Goal: Task Accomplishment & Management: Manage account settings

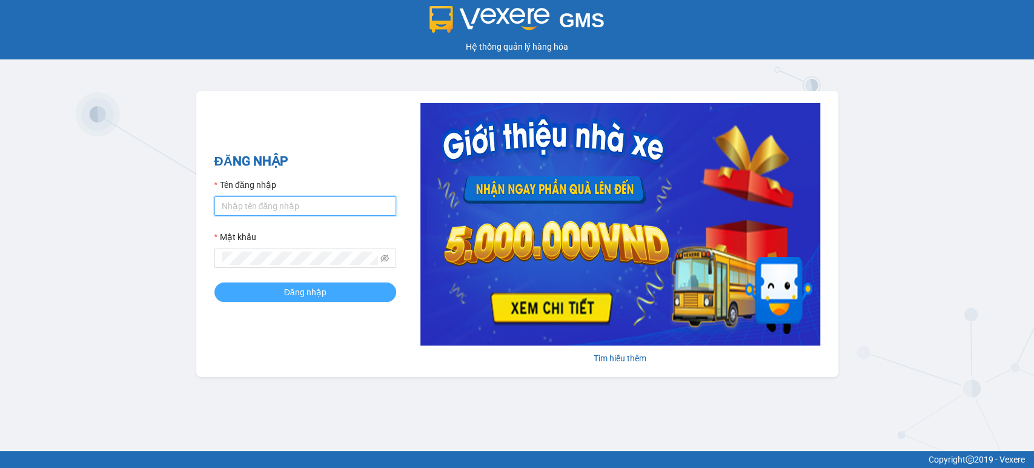
type input "thuan.vtp"
click at [314, 292] on span "Đăng nhập" at bounding box center [305, 291] width 42 height 13
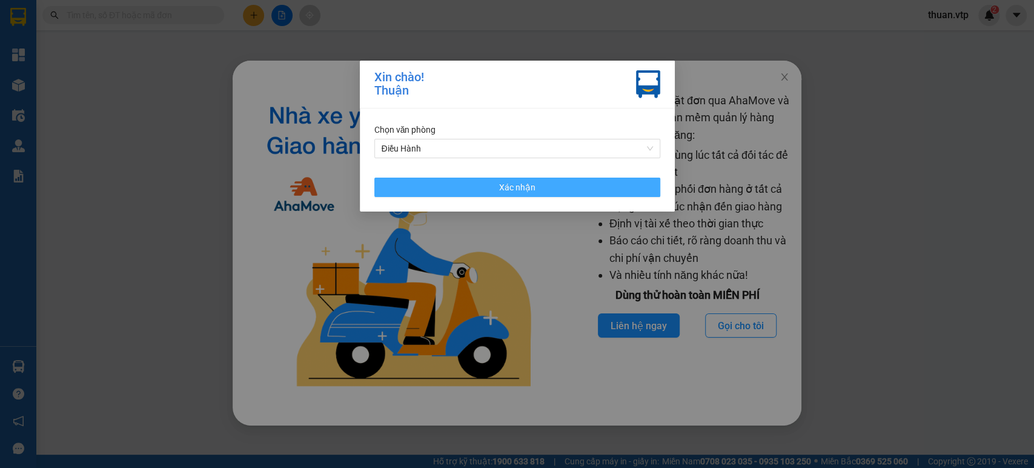
click at [526, 188] on span "Xác nhận" at bounding box center [517, 186] width 36 height 13
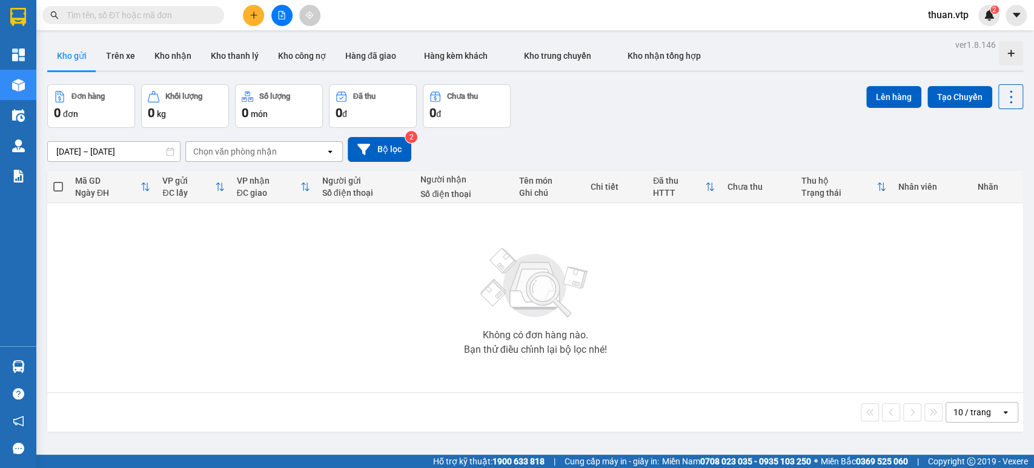
click at [113, 148] on input "[DATE] – [DATE]" at bounding box center [114, 151] width 132 height 19
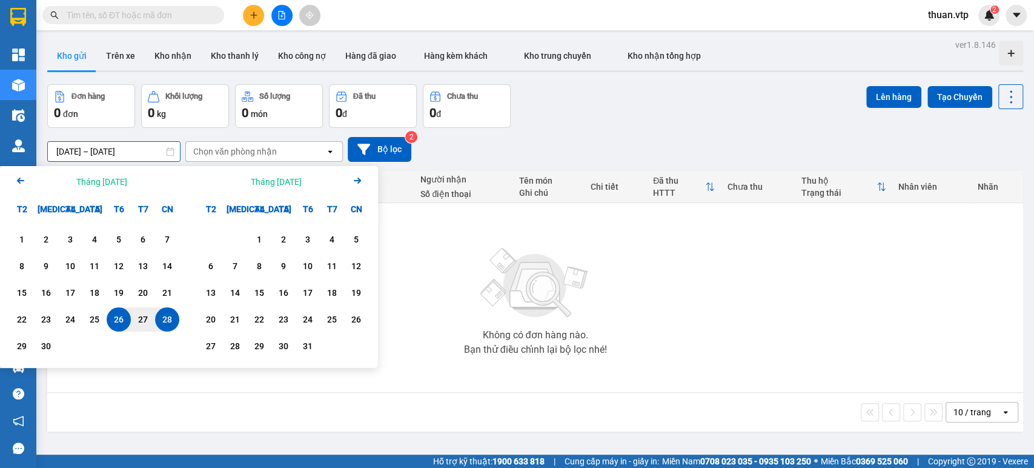
click at [22, 181] on icon "Arrow Left" at bounding box center [20, 180] width 15 height 15
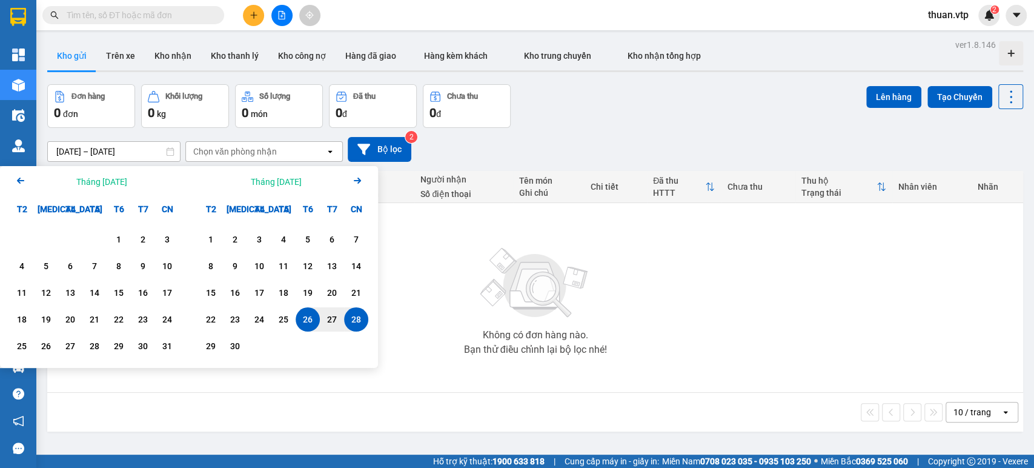
click at [21, 179] on icon "Arrow Left" at bounding box center [20, 180] width 15 height 15
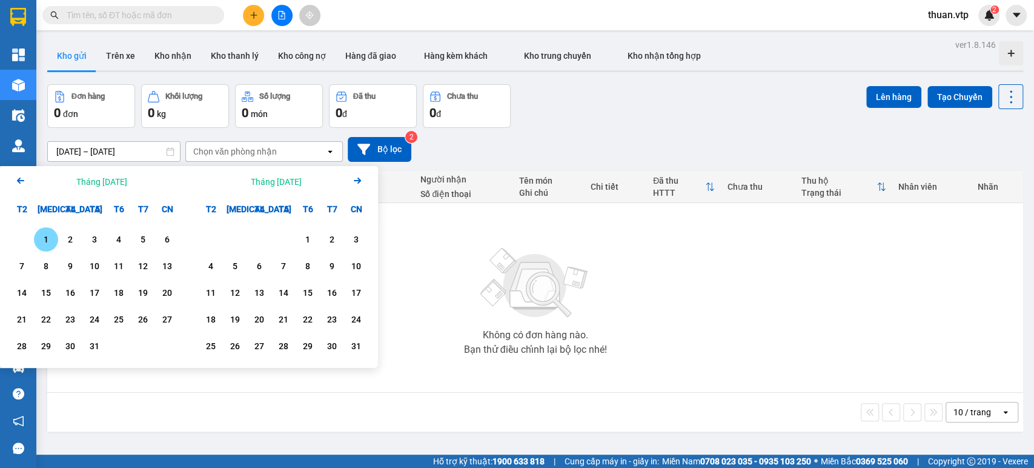
click at [42, 242] on div "1" at bounding box center [46, 239] width 17 height 15
click at [355, 179] on icon "Arrow Right" at bounding box center [357, 180] width 15 height 15
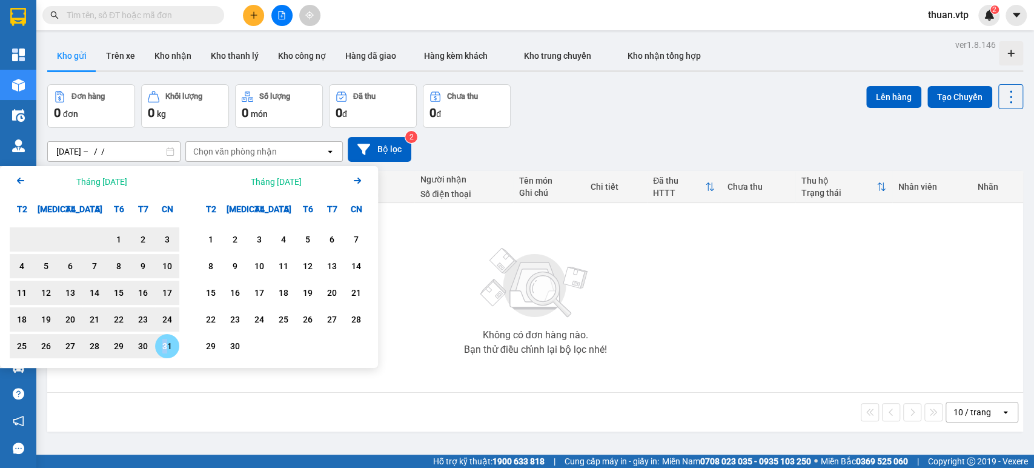
click at [166, 351] on div "31" at bounding box center [167, 346] width 17 height 15
type input "01/07/2025 – 31/08/2025"
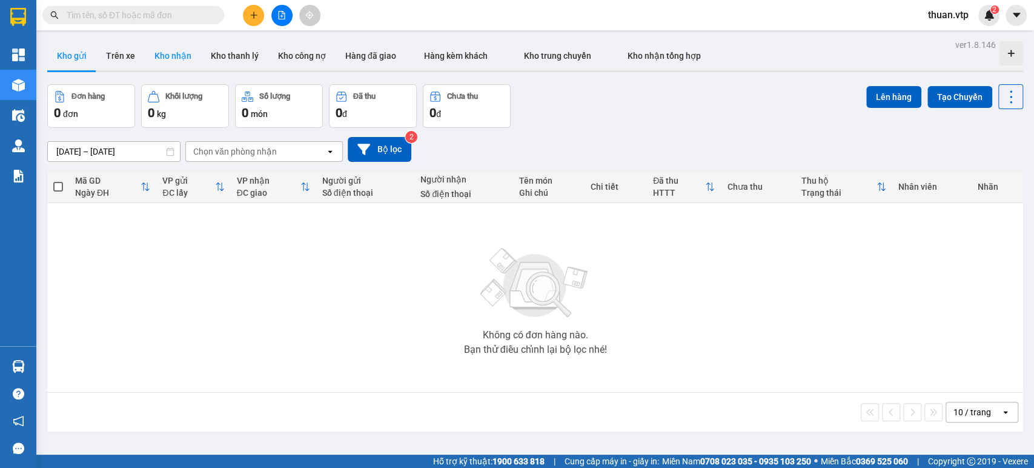
click at [173, 48] on button "Kho nhận" at bounding box center [173, 55] width 56 height 29
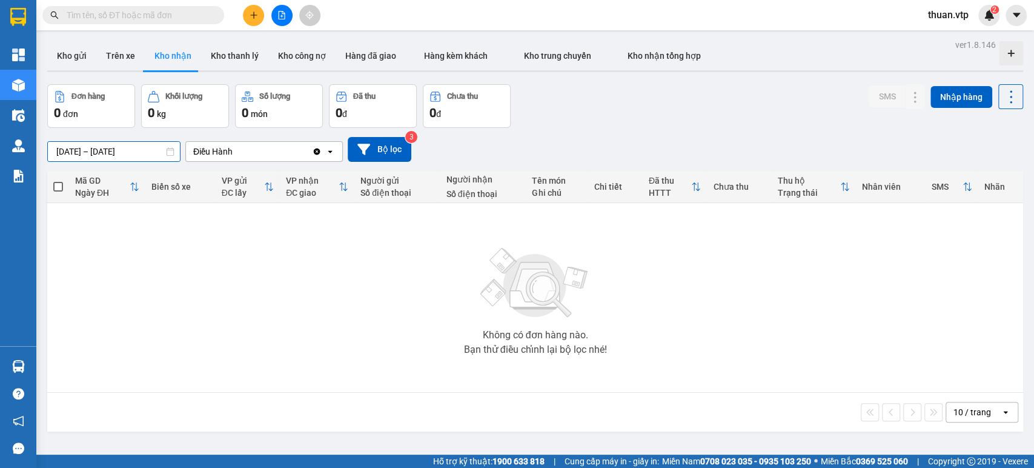
click at [81, 152] on input "[DATE] – [DATE]" at bounding box center [114, 151] width 132 height 19
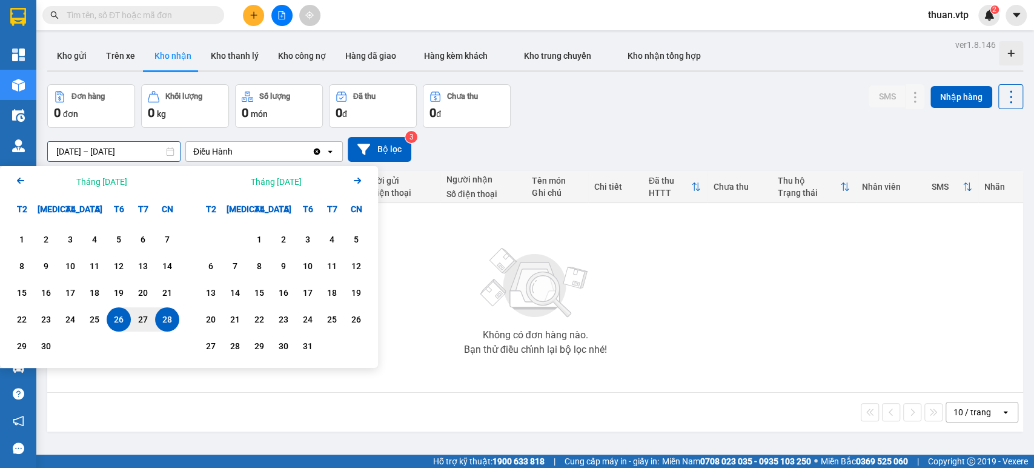
click at [20, 181] on icon "Arrow Left" at bounding box center [20, 180] width 15 height 15
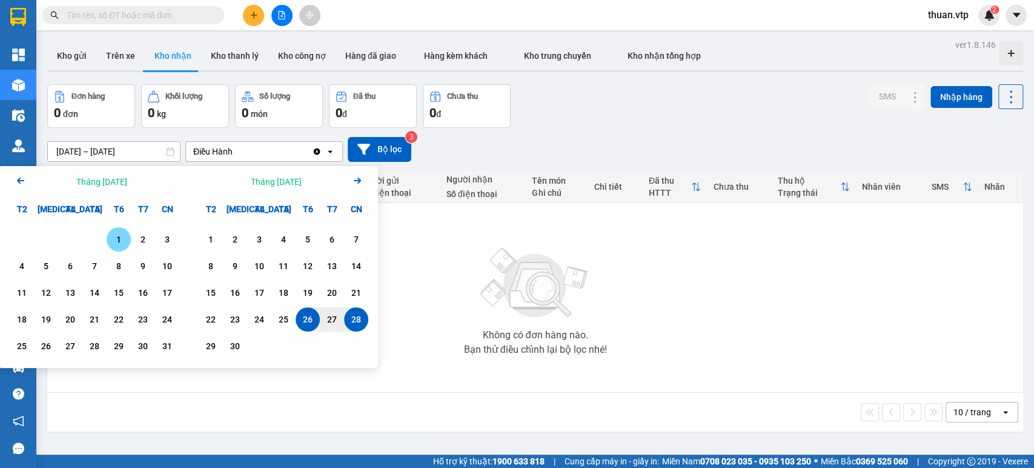
click at [122, 237] on div "1" at bounding box center [118, 239] width 17 height 15
click at [18, 173] on icon "Arrow Left" at bounding box center [20, 180] width 15 height 15
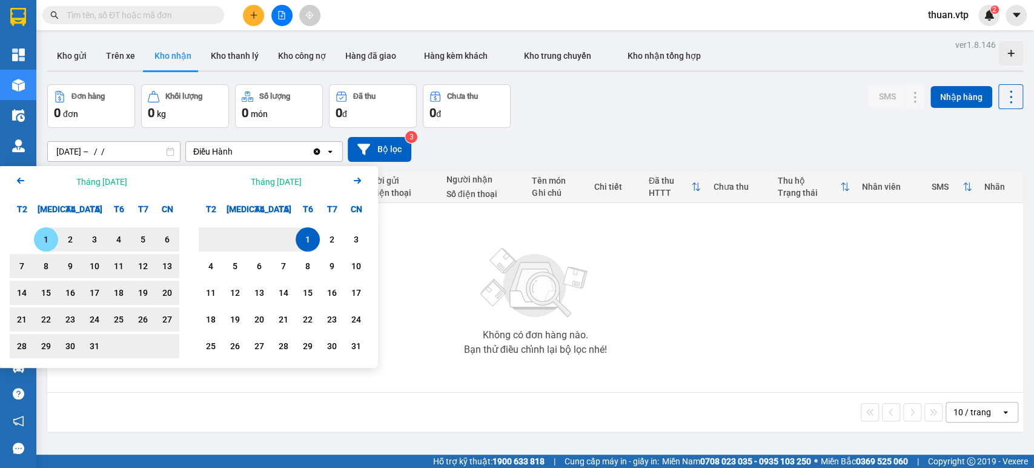
click at [41, 238] on div "1" at bounding box center [46, 239] width 17 height 15
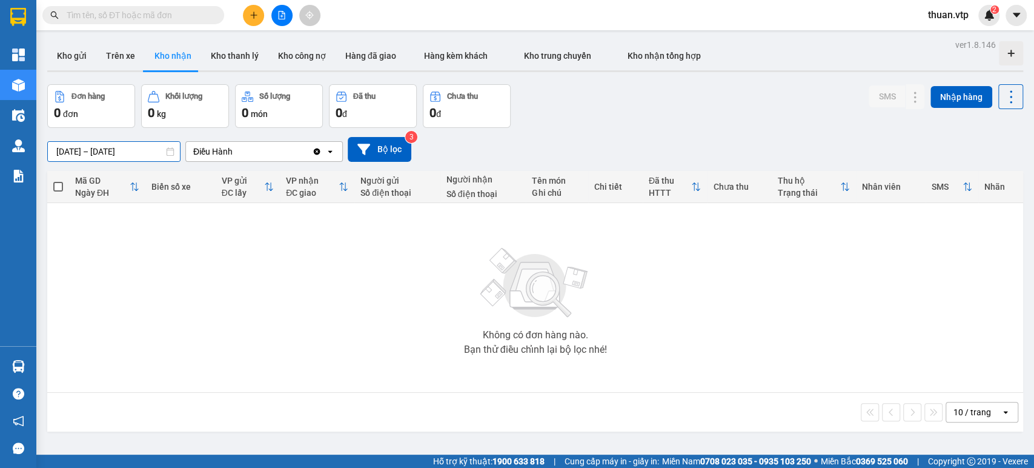
click at [142, 154] on input "01/07/2025 – 01/08/2025" at bounding box center [114, 151] width 132 height 19
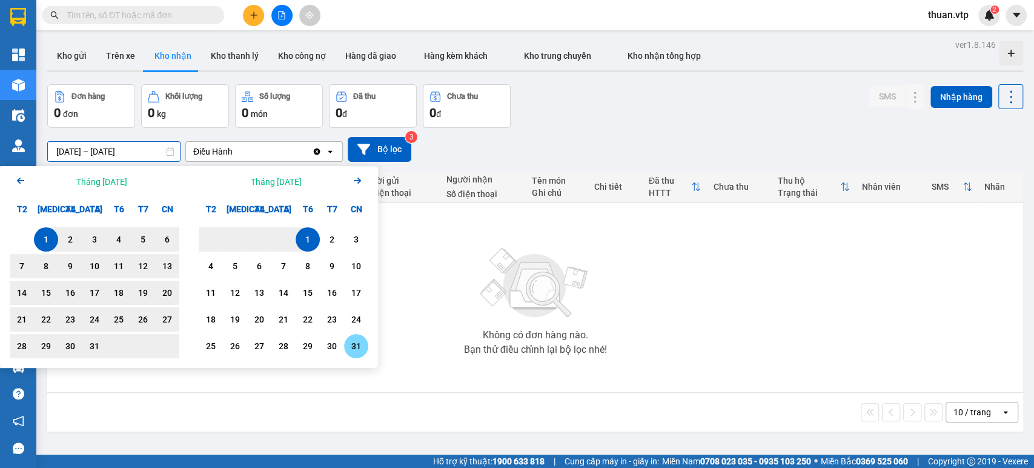
click at [352, 342] on div "31" at bounding box center [356, 346] width 17 height 15
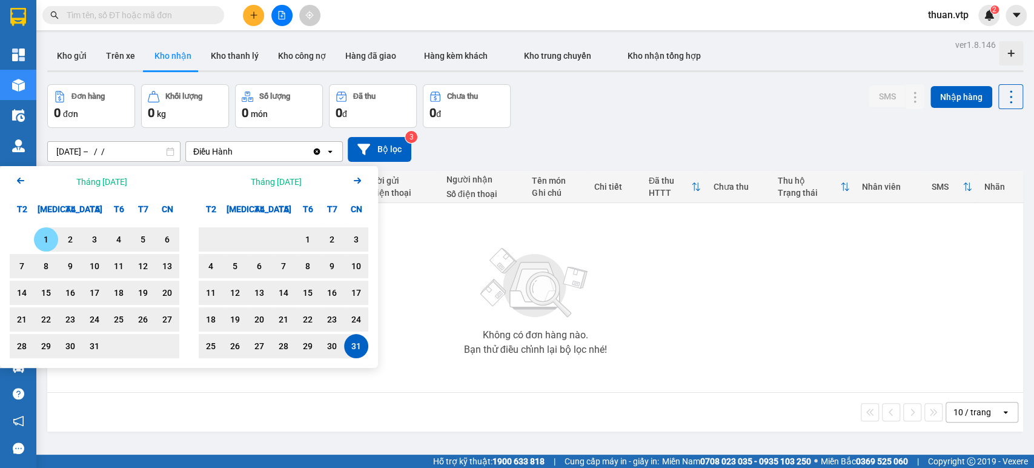
click at [40, 236] on div "1" at bounding box center [46, 239] width 17 height 15
type input "01/07/2025 – 31/08/2025"
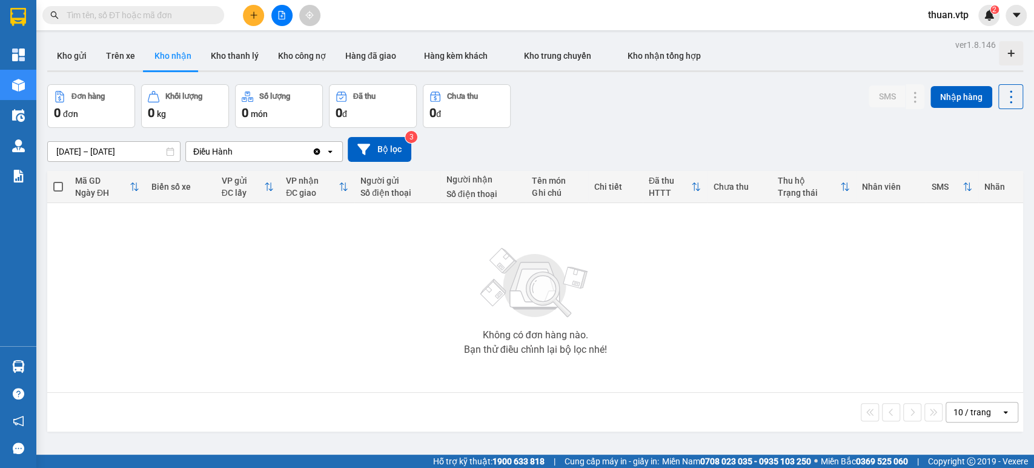
click at [315, 147] on icon "Clear value" at bounding box center [317, 152] width 10 height 10
click at [388, 154] on button "Bộ lọc" at bounding box center [380, 149] width 64 height 25
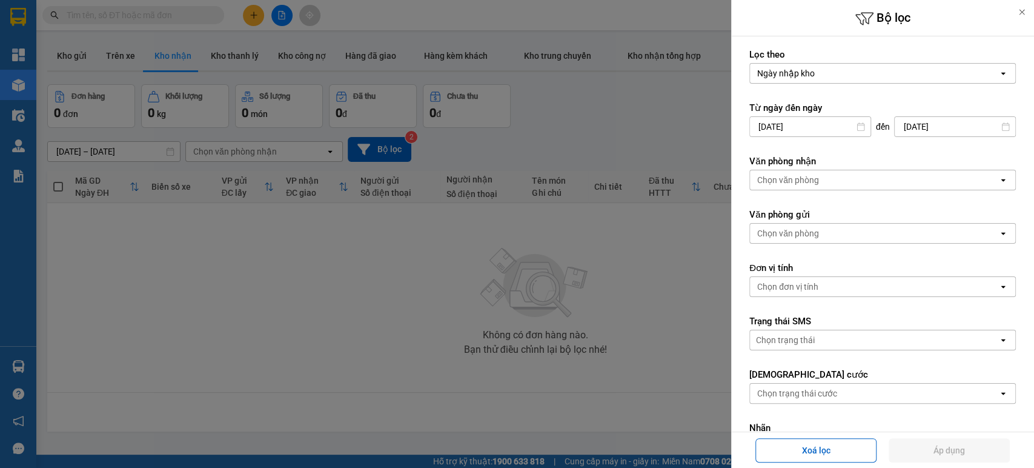
click at [838, 70] on div "Ngày nhập kho" at bounding box center [874, 73] width 248 height 19
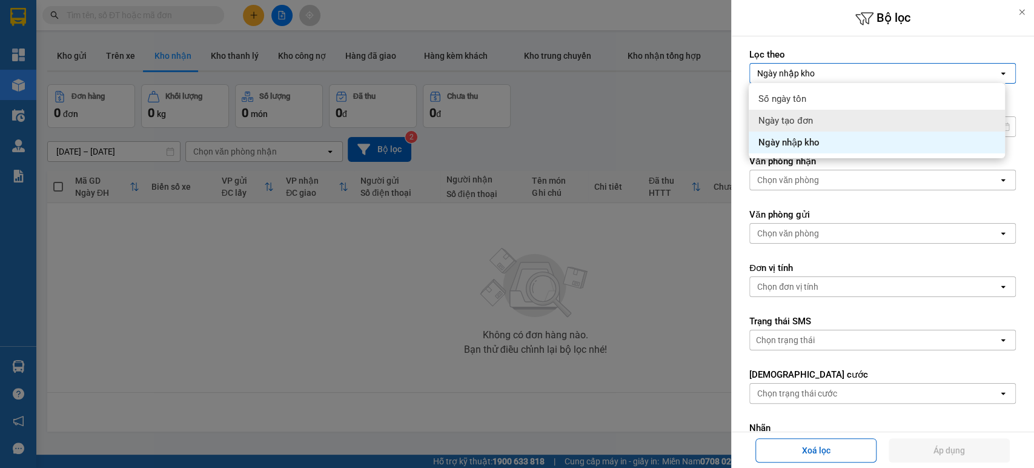
click at [815, 113] on div "Ngày tạo đơn" at bounding box center [877, 121] width 256 height 22
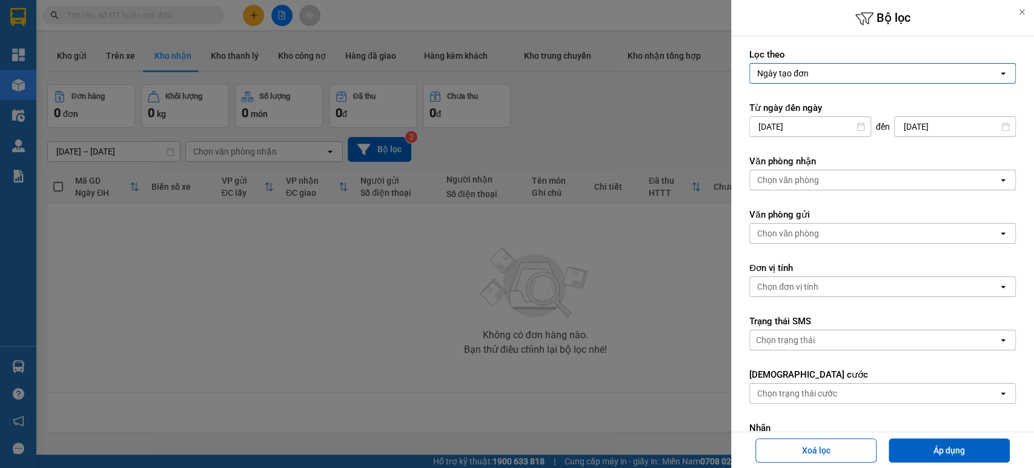
click at [827, 174] on div "Chọn văn phòng" at bounding box center [874, 179] width 248 height 19
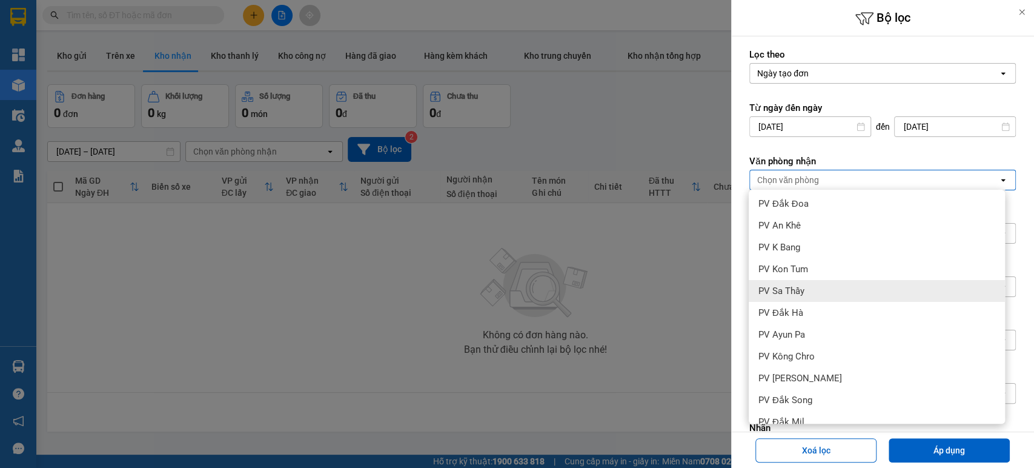
scroll to position [134, 0]
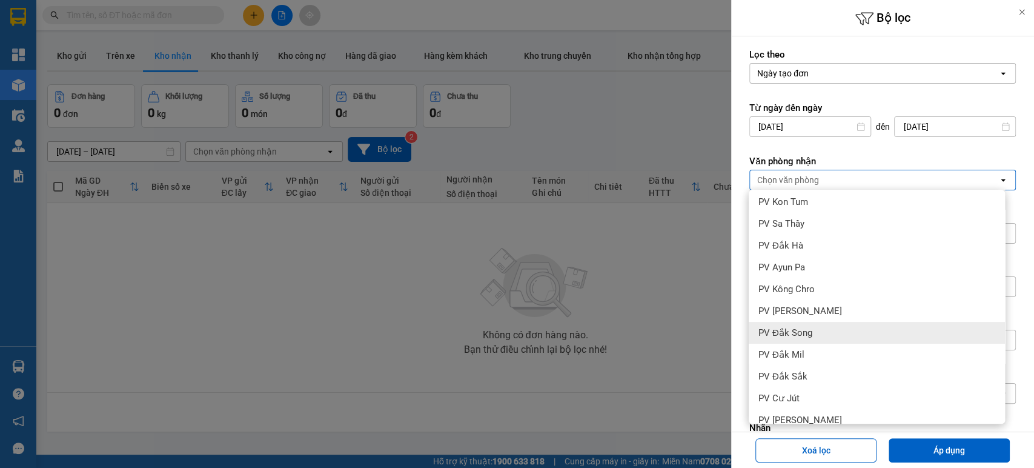
click at [810, 335] on span "PV Đắk Song" at bounding box center [785, 332] width 54 height 12
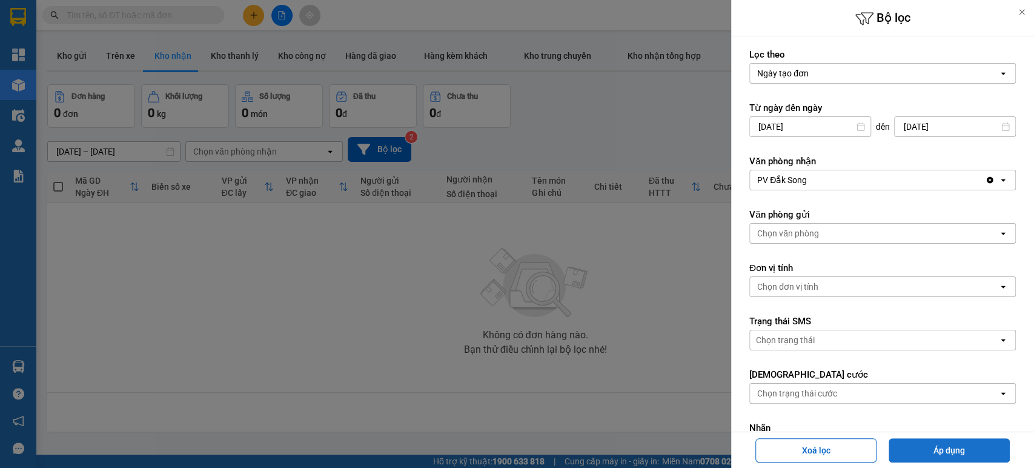
click at [954, 449] on button "Áp dụng" at bounding box center [948, 450] width 121 height 24
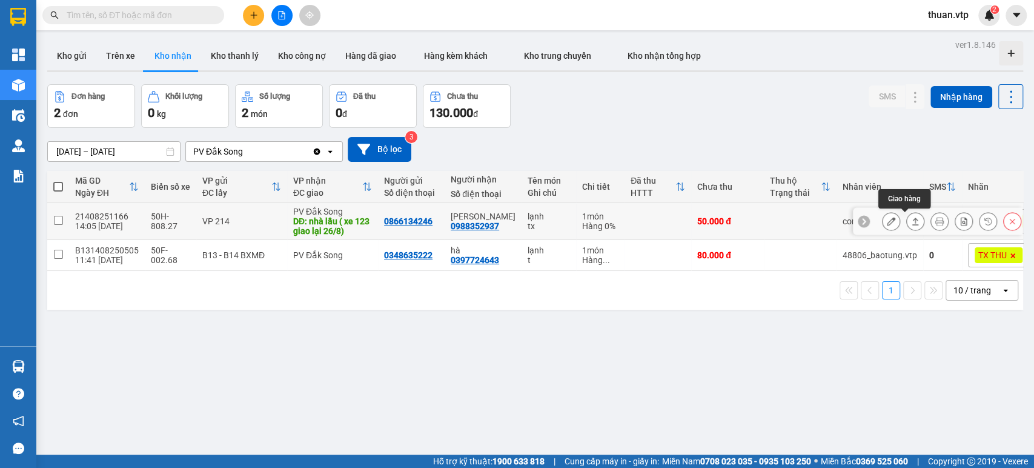
click at [911, 221] on icon at bounding box center [915, 221] width 8 height 8
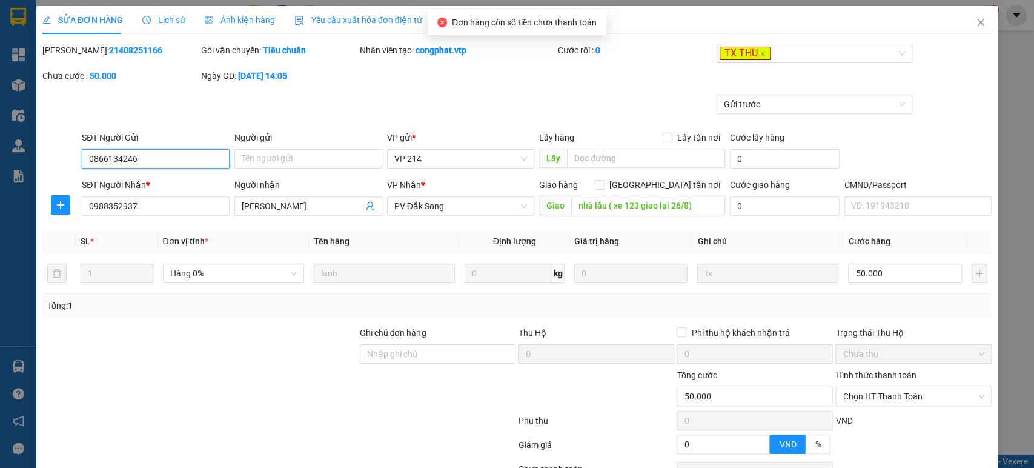
type input "0866134246"
type input "0988352937"
type input "kim chi"
type input "nhà lầu ( xe 123 giao lại 26/8)"
type input "50.000"
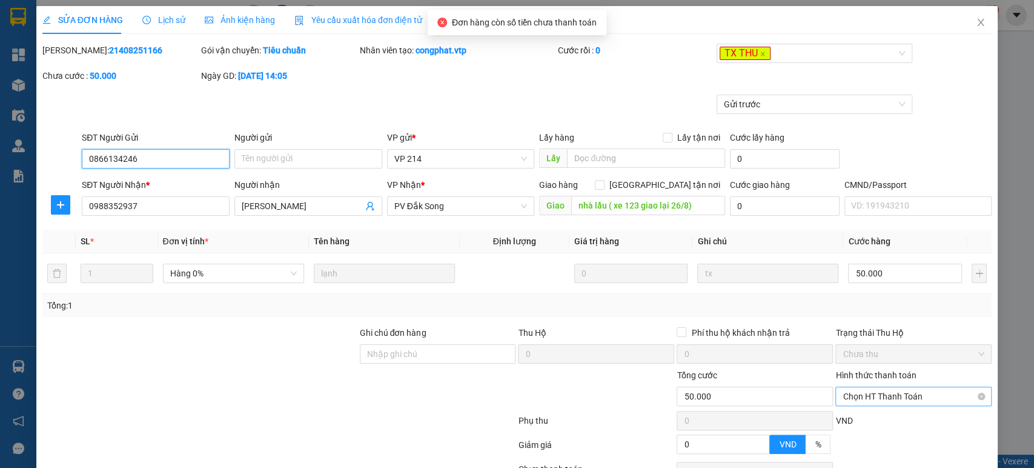
click at [865, 393] on span "Chọn HT Thanh Toán" at bounding box center [913, 396] width 142 height 18
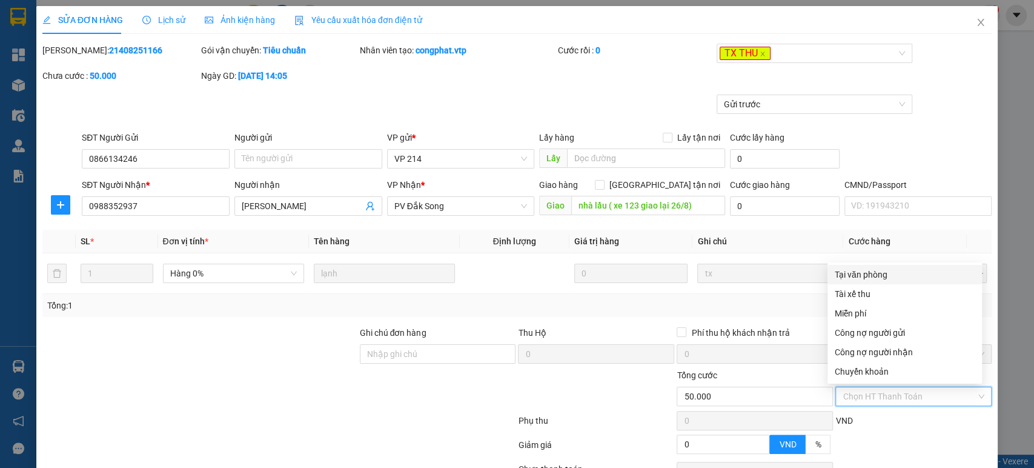
click at [875, 279] on div "Tại văn phòng" at bounding box center [905, 274] width 140 height 13
type input "0"
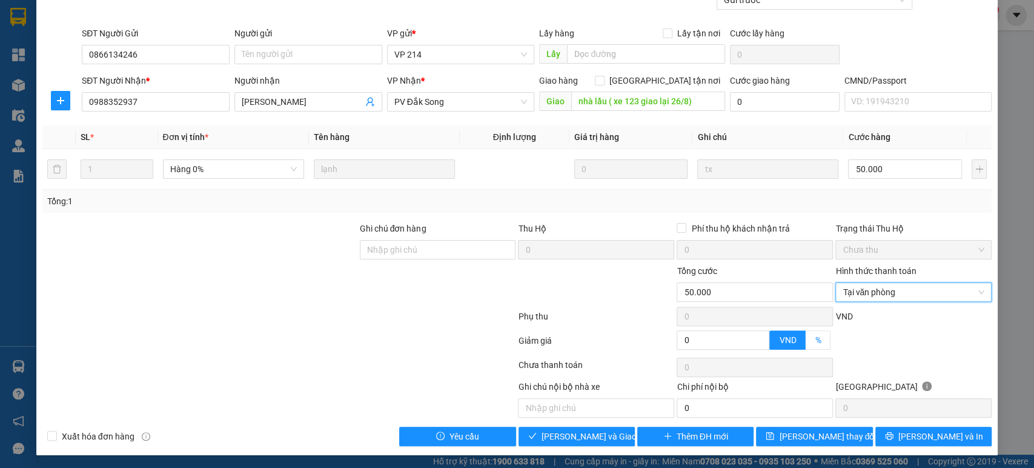
scroll to position [105, 0]
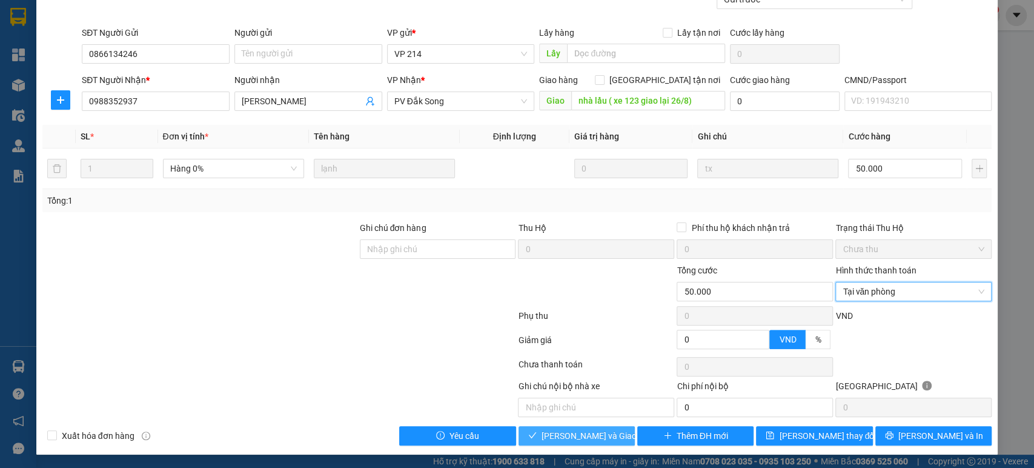
click at [598, 432] on span "Lưu và Giao hàng" at bounding box center [599, 435] width 116 height 13
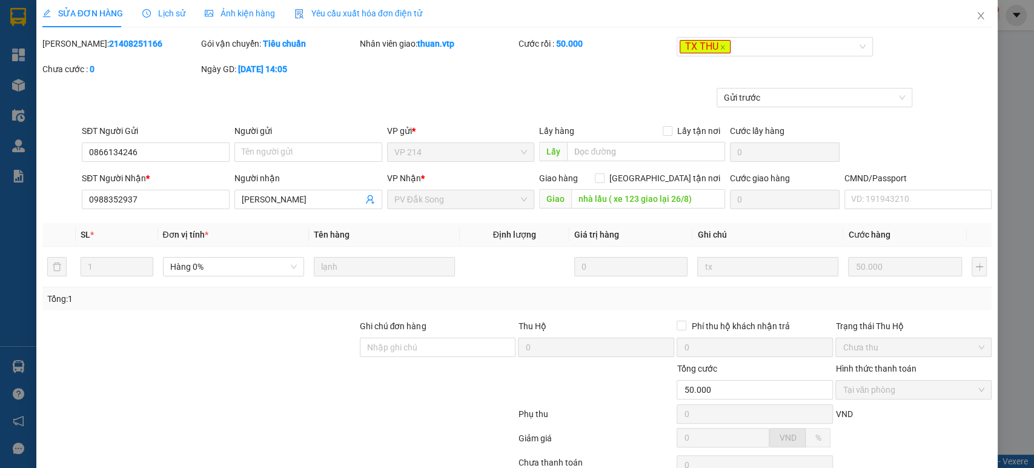
scroll to position [0, 0]
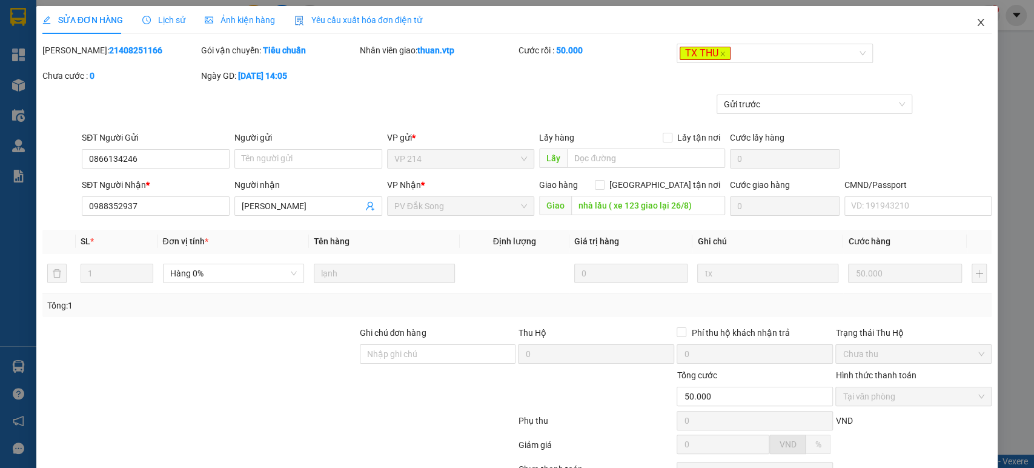
click at [976, 22] on icon "close" at bounding box center [981, 23] width 10 height 10
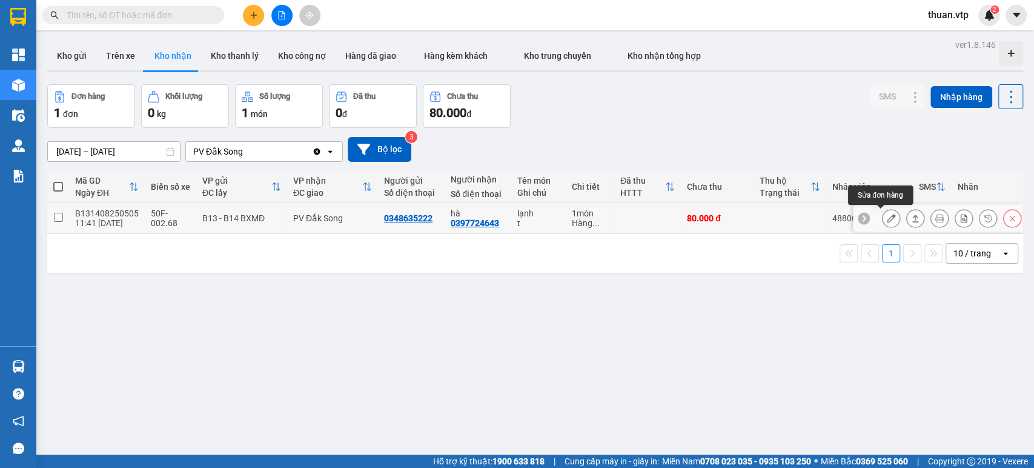
click at [887, 220] on icon at bounding box center [891, 218] width 8 height 8
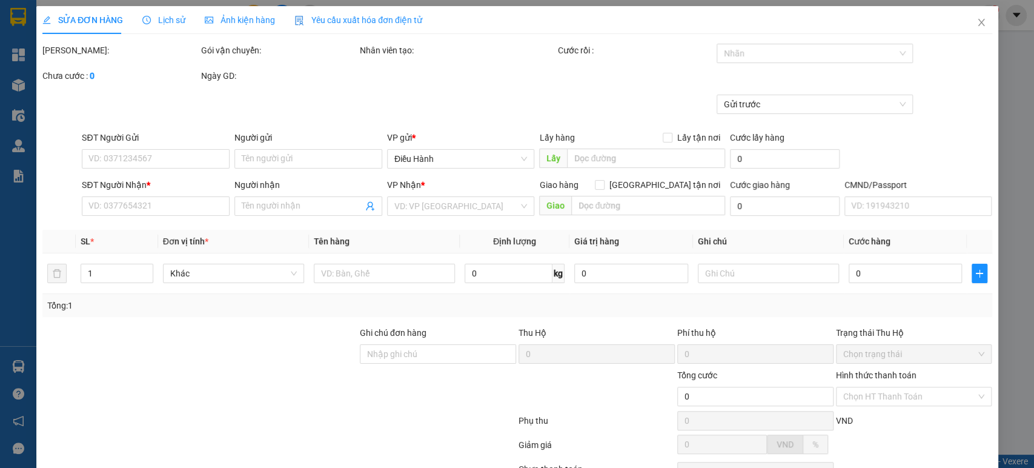
type input "0348635222"
type input "0397724643"
type input "hà"
type input "80.000"
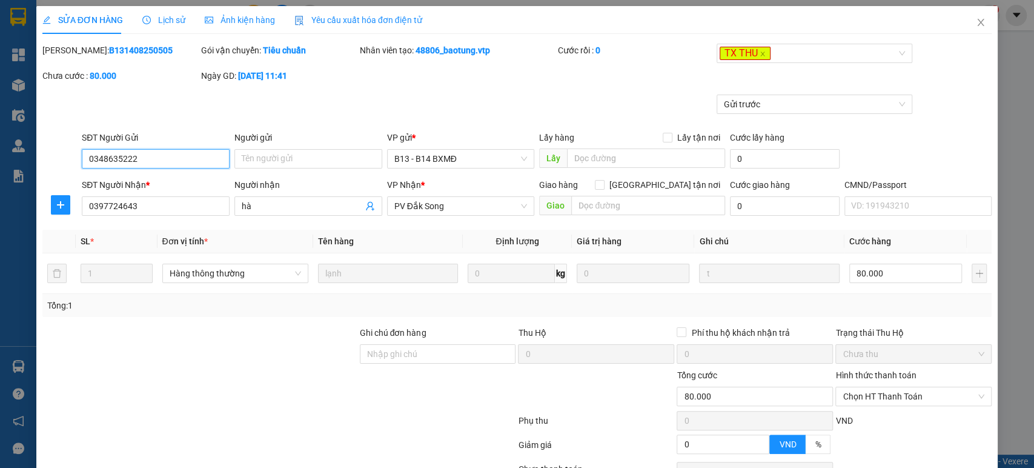
type input "4.000"
click at [155, 17] on span "Lịch sử" at bounding box center [163, 20] width 43 height 10
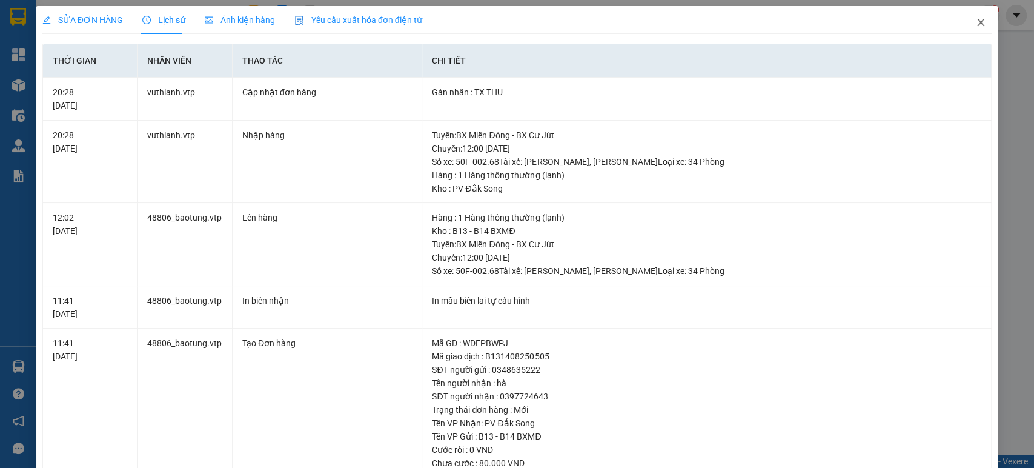
click at [976, 19] on icon "close" at bounding box center [981, 23] width 10 height 10
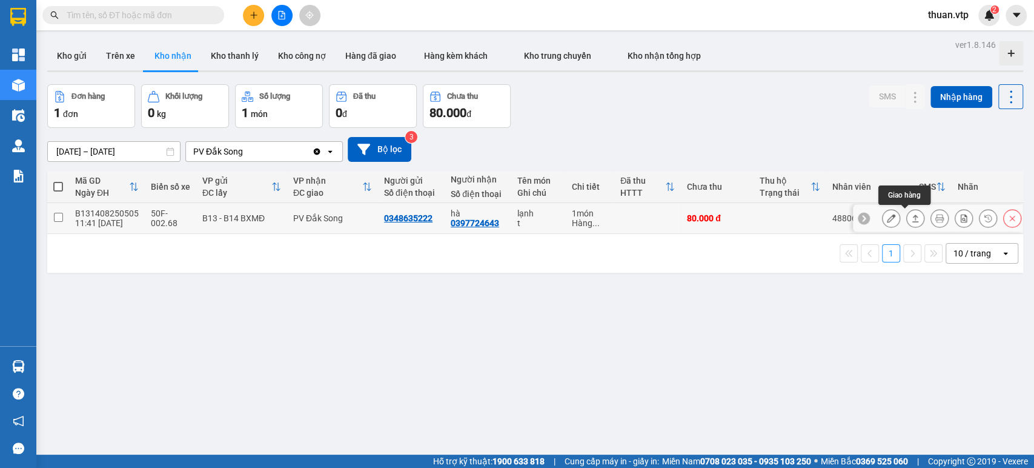
click at [912, 214] on icon at bounding box center [915, 217] width 7 height 7
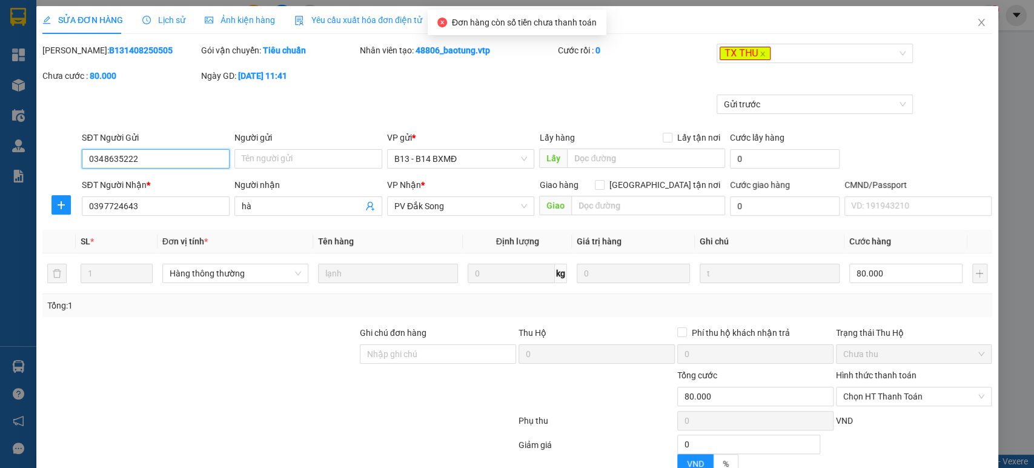
type input "0348635222"
type input "0397724643"
type input "hà"
type input "80.000"
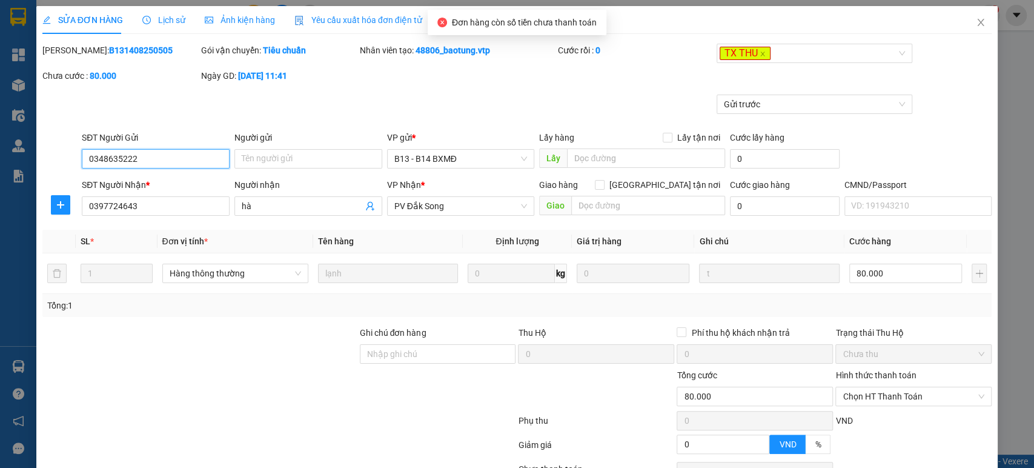
type input "4.000"
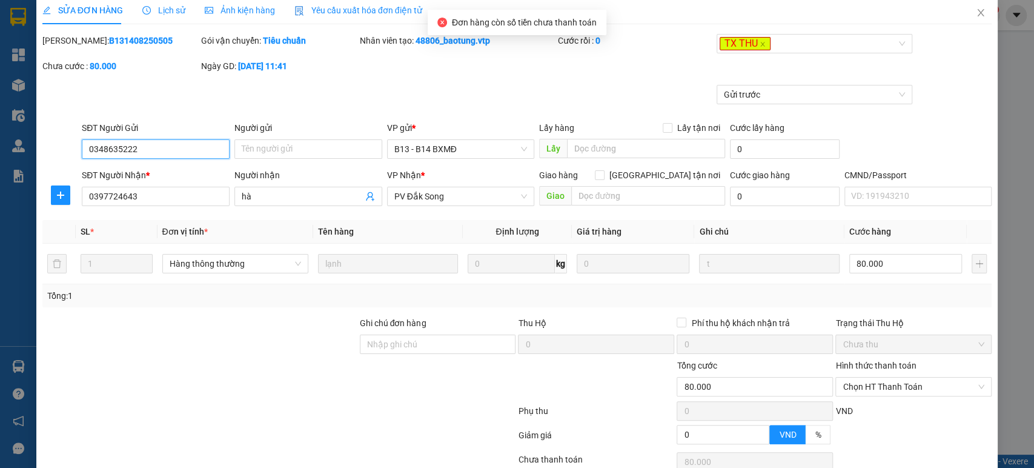
scroll to position [105, 0]
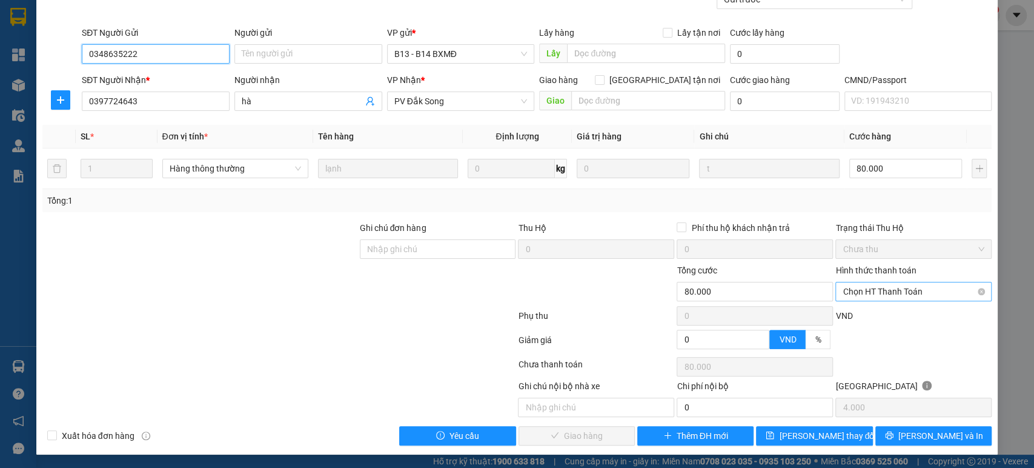
click at [877, 287] on span "Chọn HT Thanh Toán" at bounding box center [913, 291] width 142 height 18
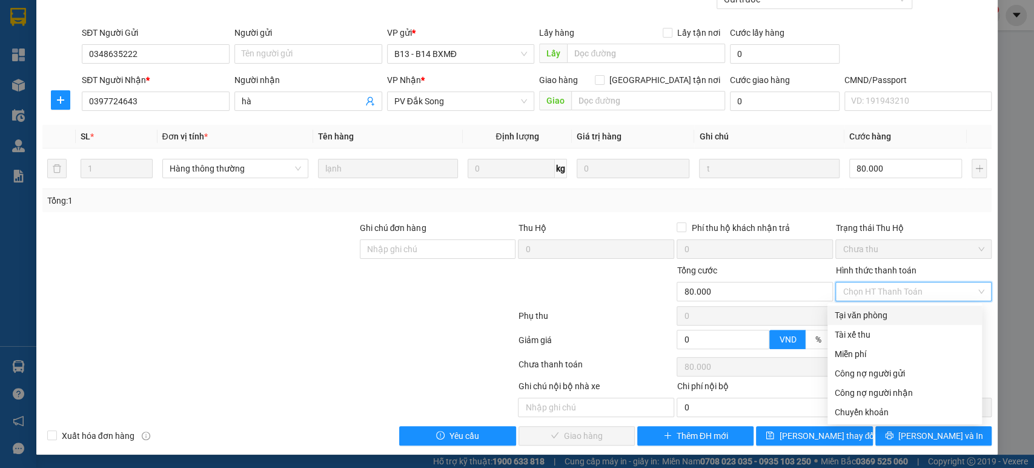
click at [868, 316] on div "Tại văn phòng" at bounding box center [905, 314] width 140 height 13
type input "0"
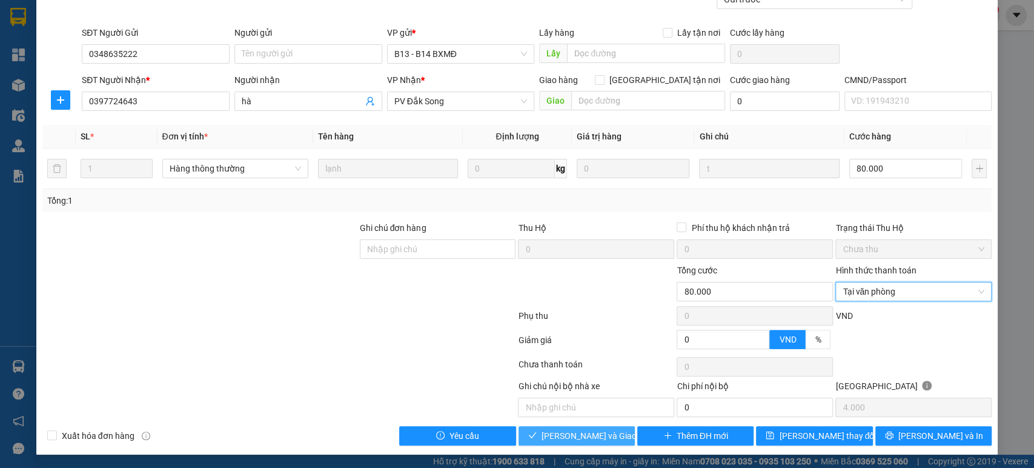
click at [597, 438] on span "Lưu và Giao hàng" at bounding box center [599, 435] width 116 height 13
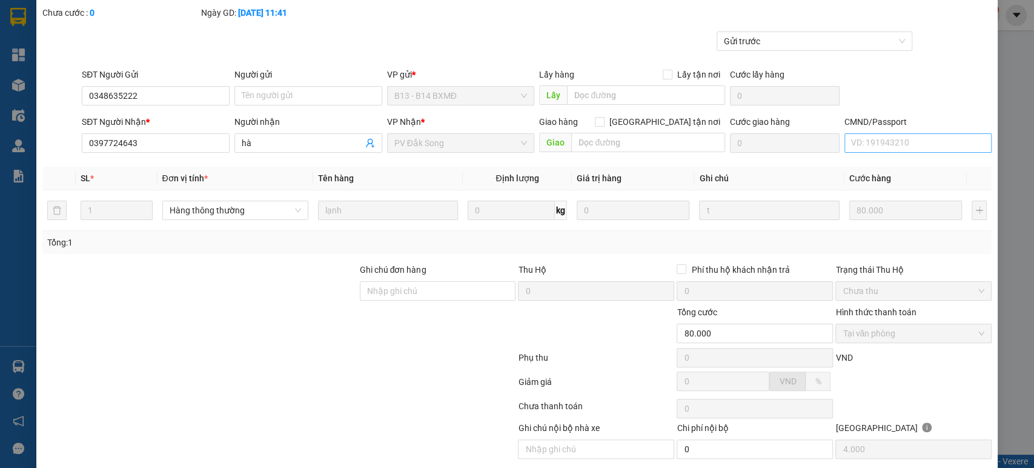
scroll to position [0, 0]
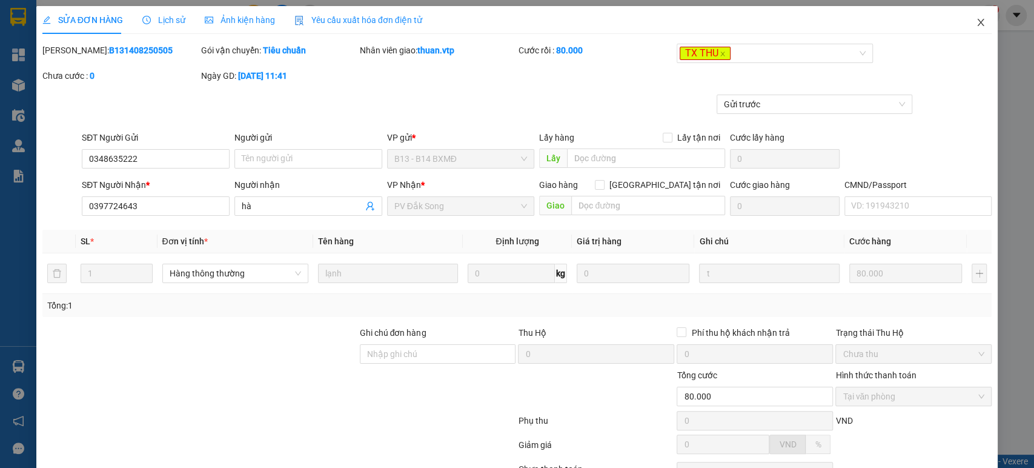
click at [976, 20] on icon "close" at bounding box center [981, 23] width 10 height 10
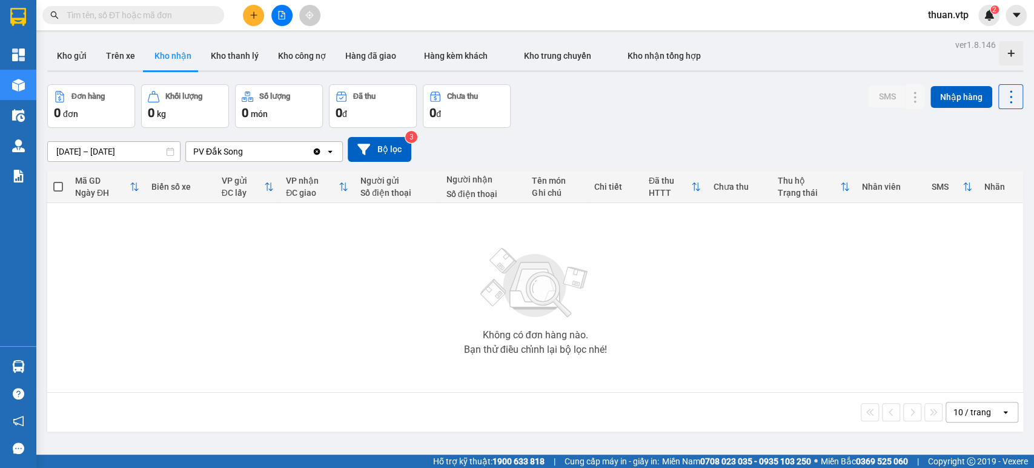
click at [314, 147] on icon "Clear value" at bounding box center [317, 152] width 10 height 10
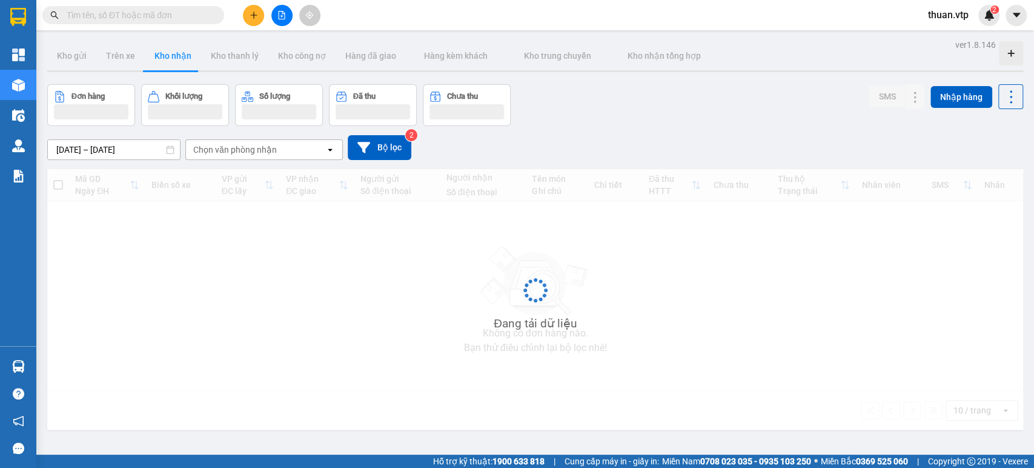
click at [308, 151] on div "Chọn văn phòng nhận" at bounding box center [255, 149] width 139 height 19
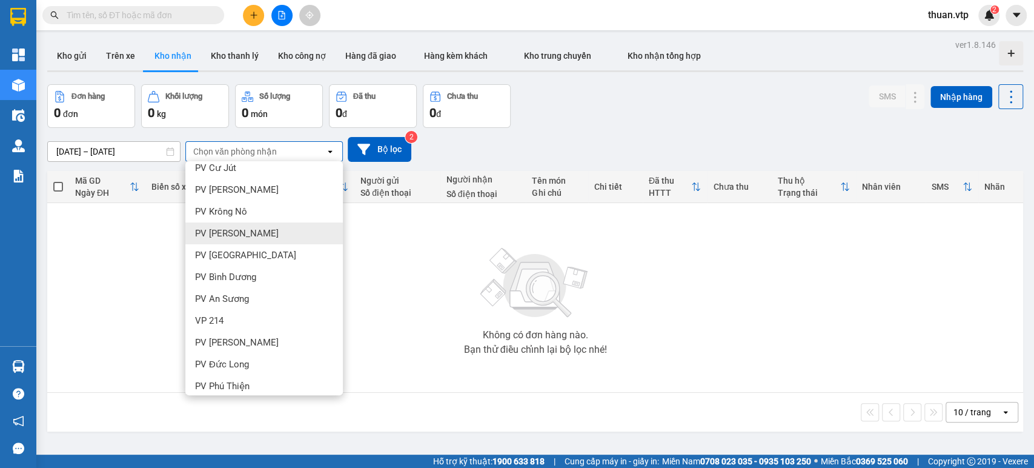
scroll to position [269, 0]
click at [237, 242] on div "PV Cư Jút" at bounding box center [263, 235] width 157 height 22
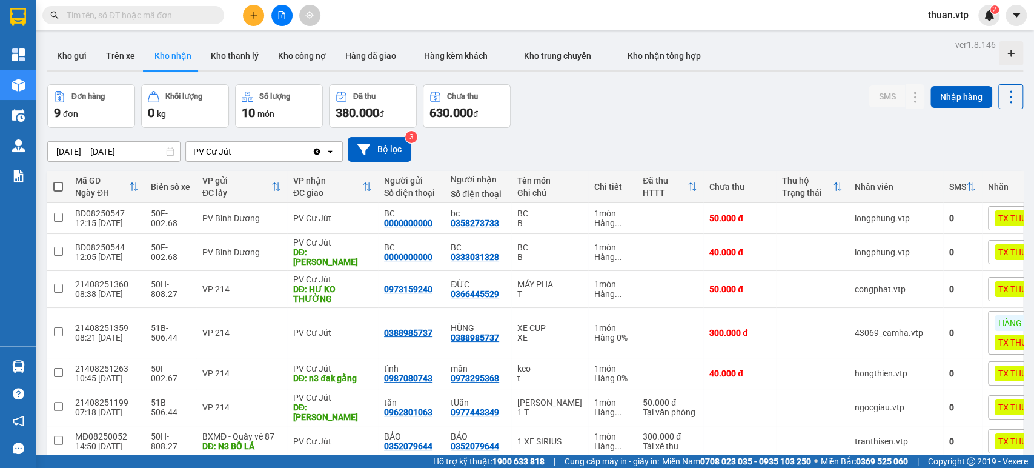
click at [279, 154] on div "PV Cư Jút" at bounding box center [249, 151] width 126 height 19
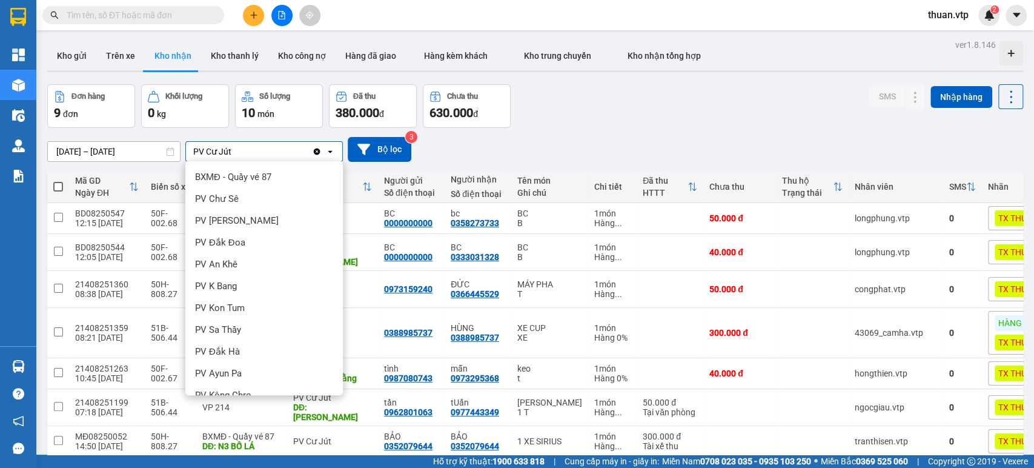
scroll to position [226, 0]
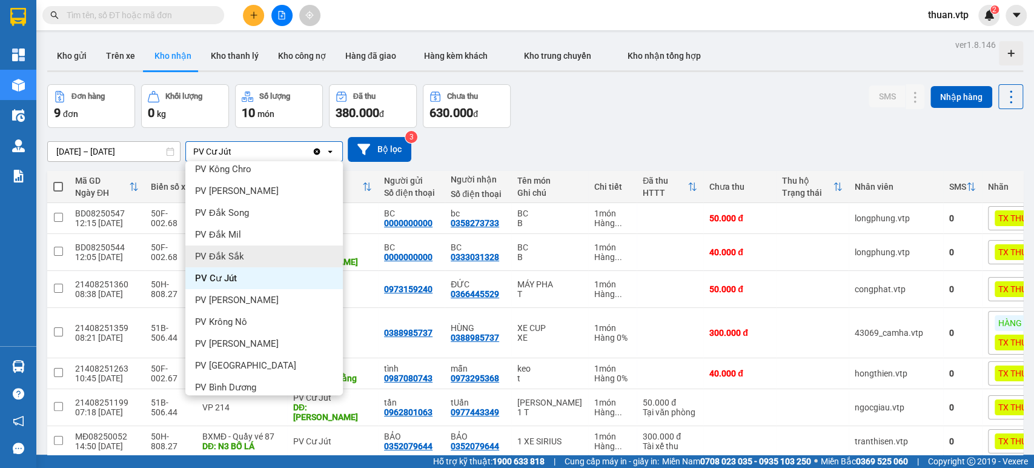
click at [251, 245] on div "PV Đắk Sắk" at bounding box center [263, 256] width 157 height 22
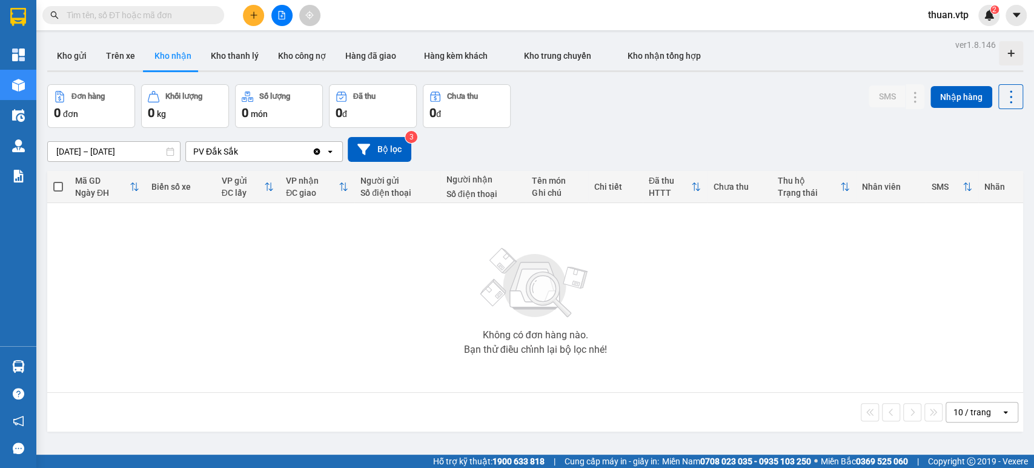
click at [281, 156] on div "PV Đắk Sắk" at bounding box center [249, 151] width 126 height 19
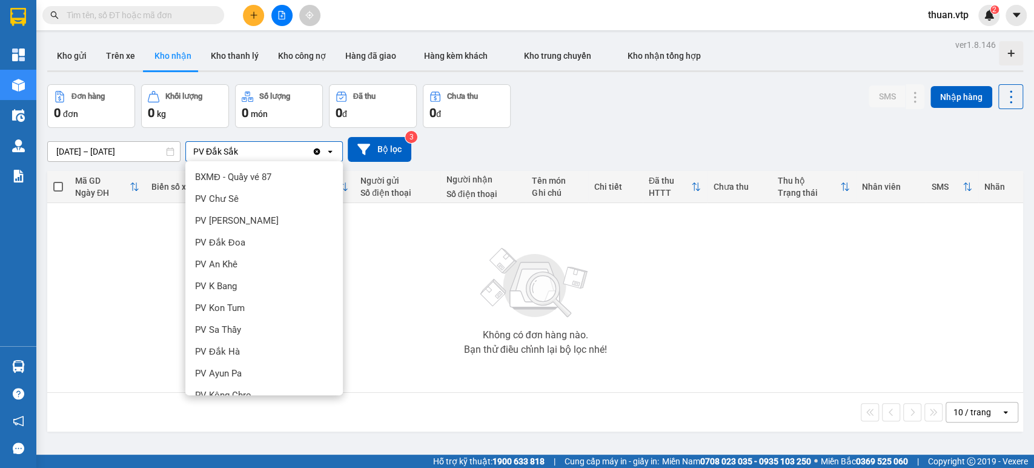
scroll to position [203, 0]
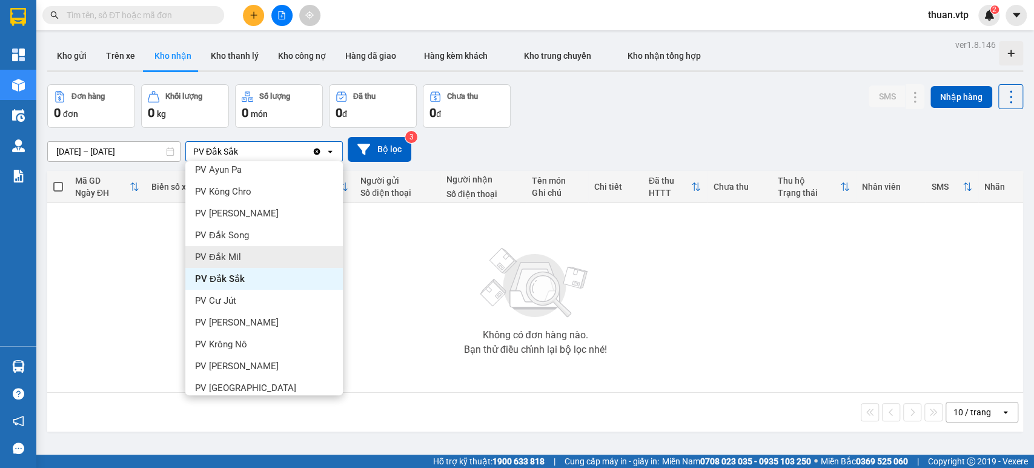
click at [256, 254] on div "PV Đắk Mil" at bounding box center [263, 257] width 157 height 22
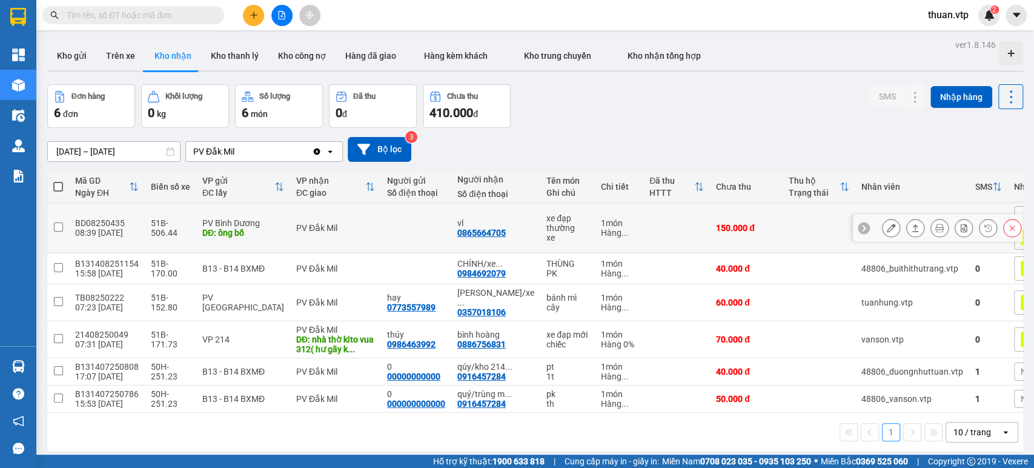
scroll to position [56, 0]
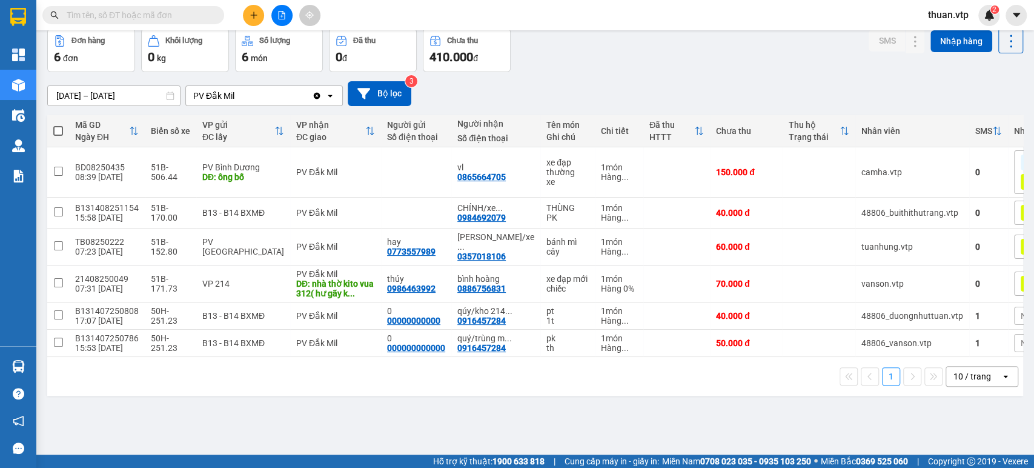
click at [1001, 379] on div "open" at bounding box center [1009, 375] width 17 height 19
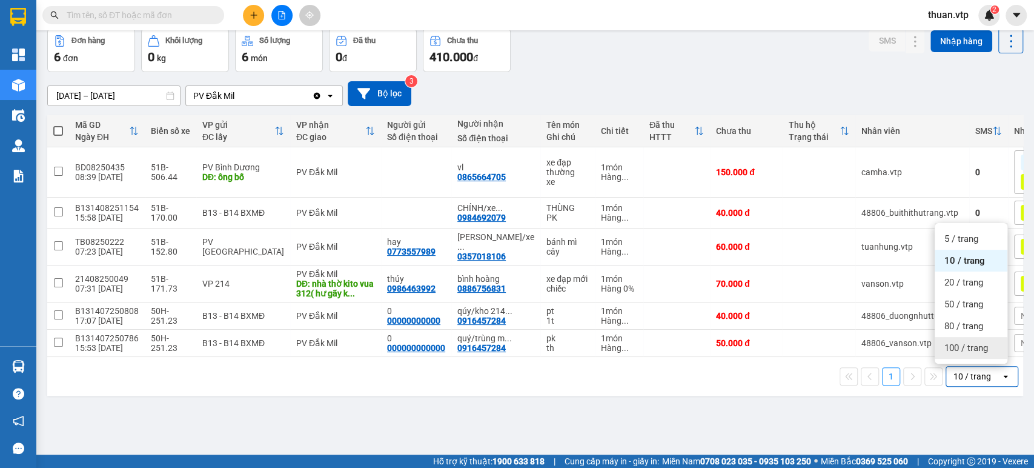
click at [984, 350] on span "100 / trang" at bounding box center [966, 348] width 44 height 12
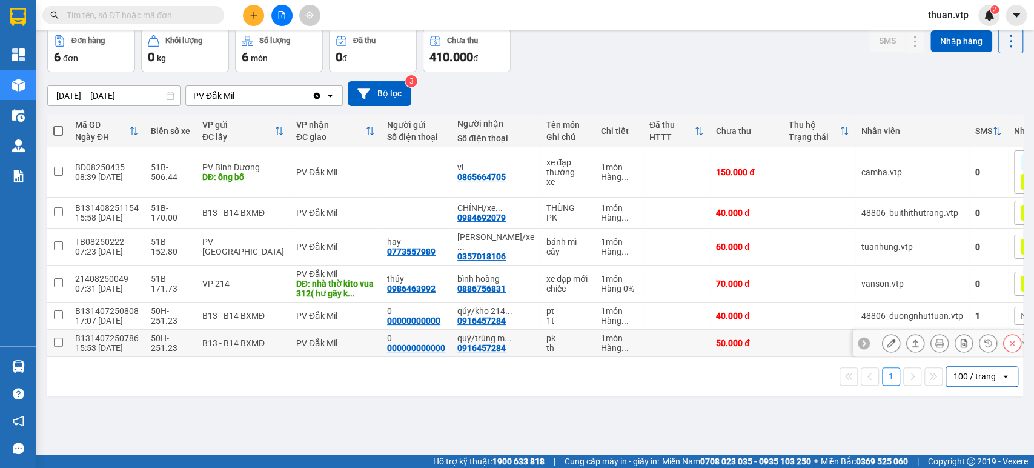
click at [55, 337] on input "checkbox" at bounding box center [58, 341] width 9 height 9
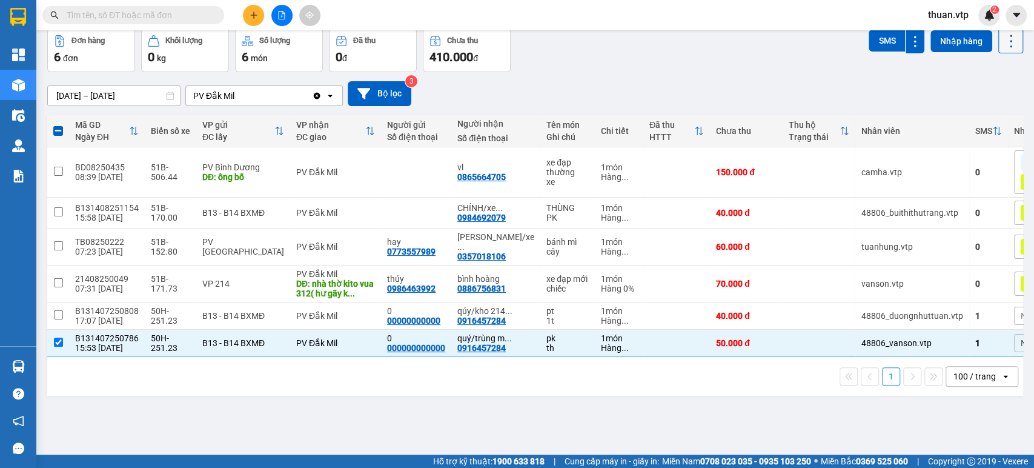
click at [1002, 42] on icon at bounding box center [1010, 41] width 17 height 17
click at [981, 116] on span "Xóa hoàn toàn" at bounding box center [987, 117] width 56 height 12
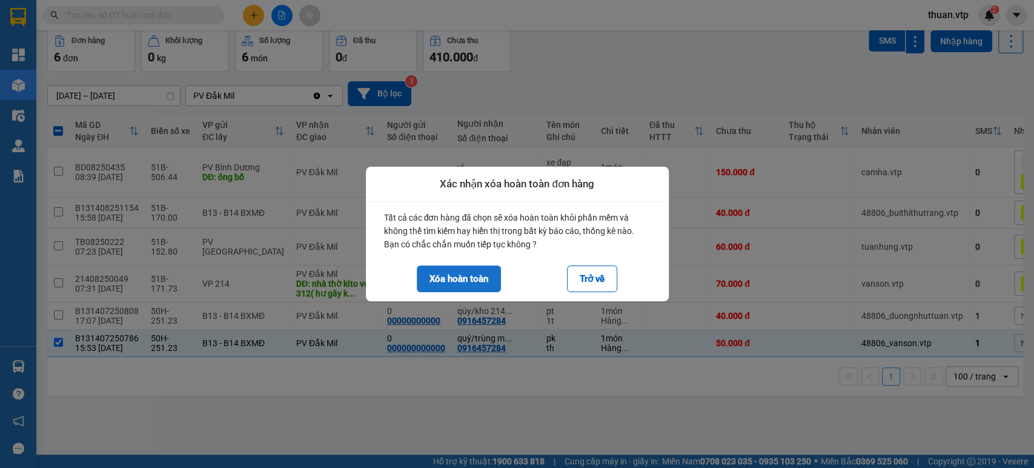
click at [486, 278] on button "Xóa hoàn toàn" at bounding box center [459, 278] width 84 height 27
checkbox input "false"
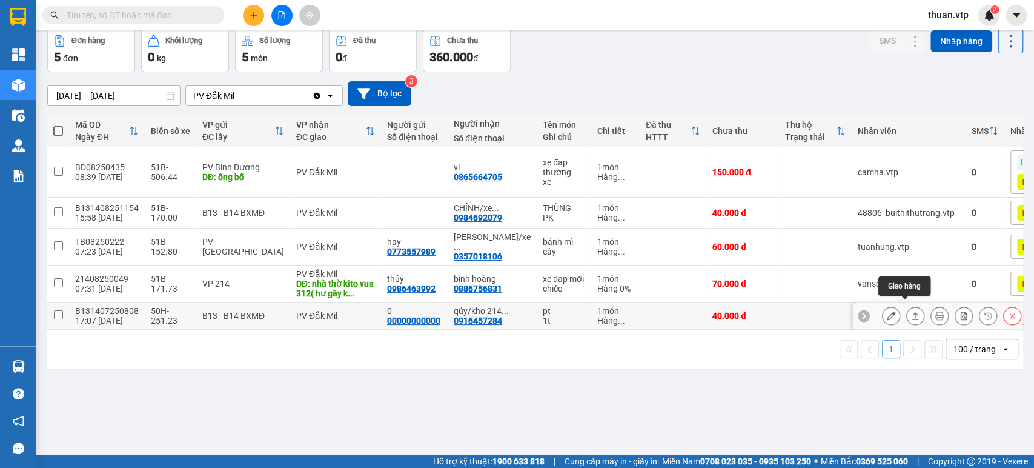
click at [911, 311] on icon at bounding box center [915, 315] width 8 height 8
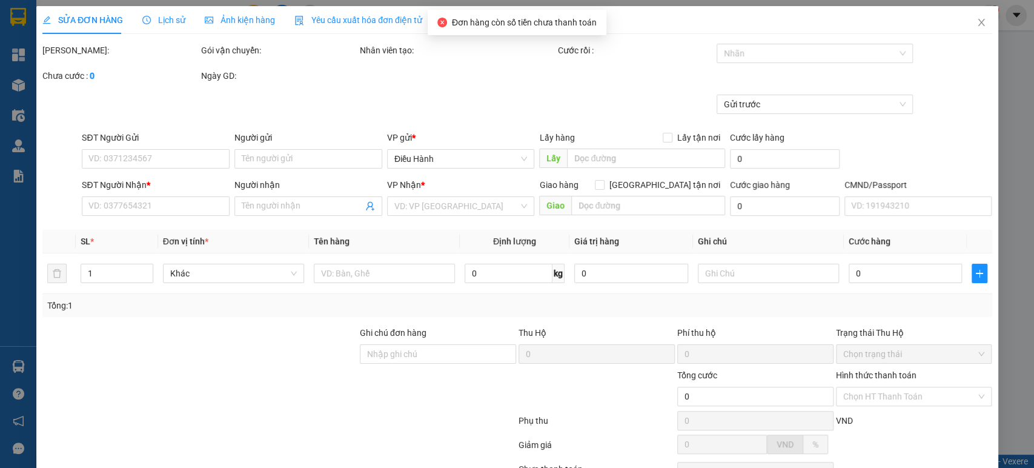
type input "00000000000"
type input "0"
type input "0916457284"
type input "qúy/kho 214 xử lý"
type input "40.000"
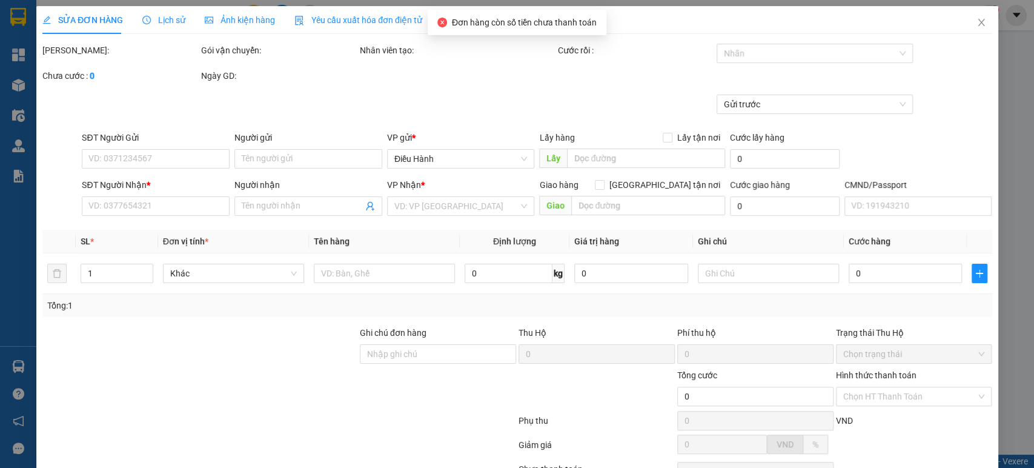
type input "40.000"
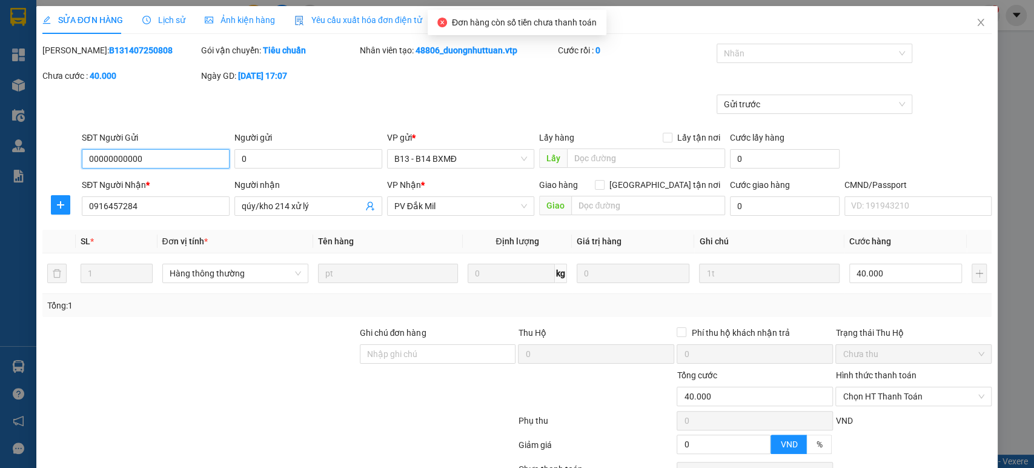
type input "2.000"
click at [887, 390] on span "Chọn HT Thanh Toán" at bounding box center [913, 396] width 142 height 18
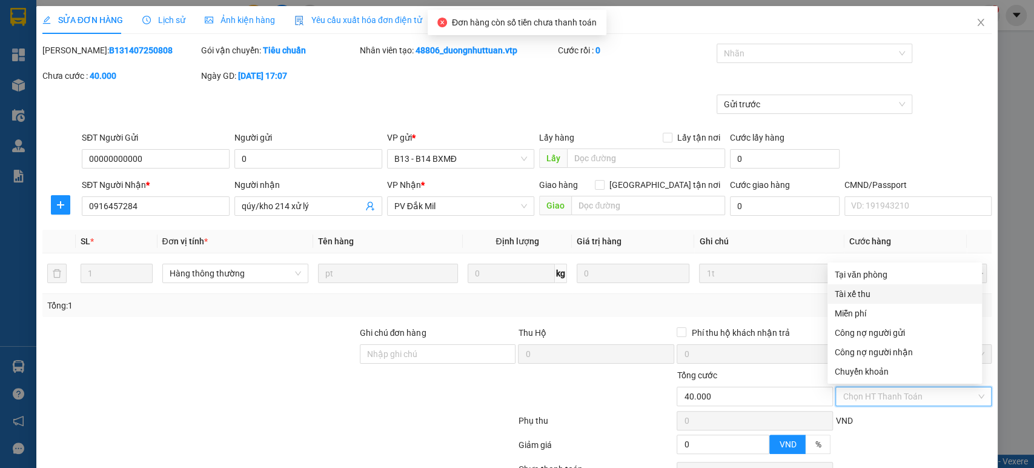
click at [874, 294] on div "Tài xế thu" at bounding box center [905, 293] width 140 height 13
type input "0"
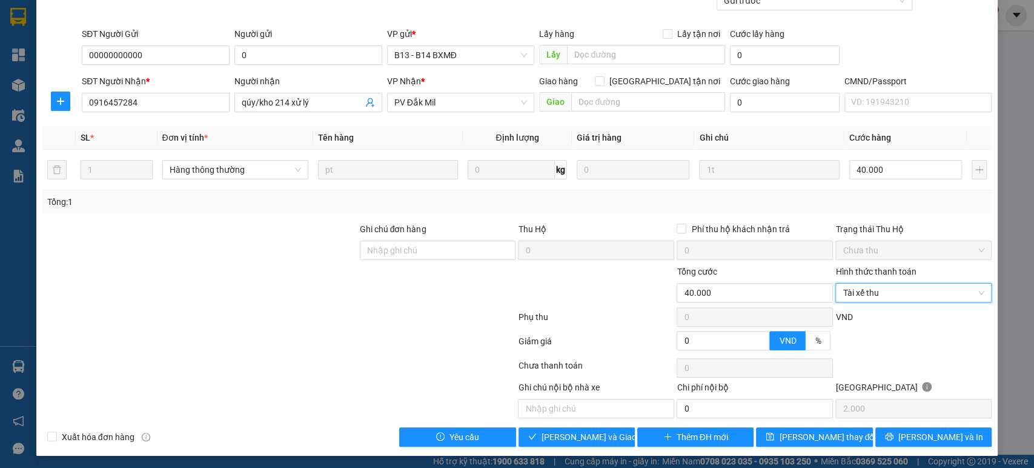
scroll to position [105, 0]
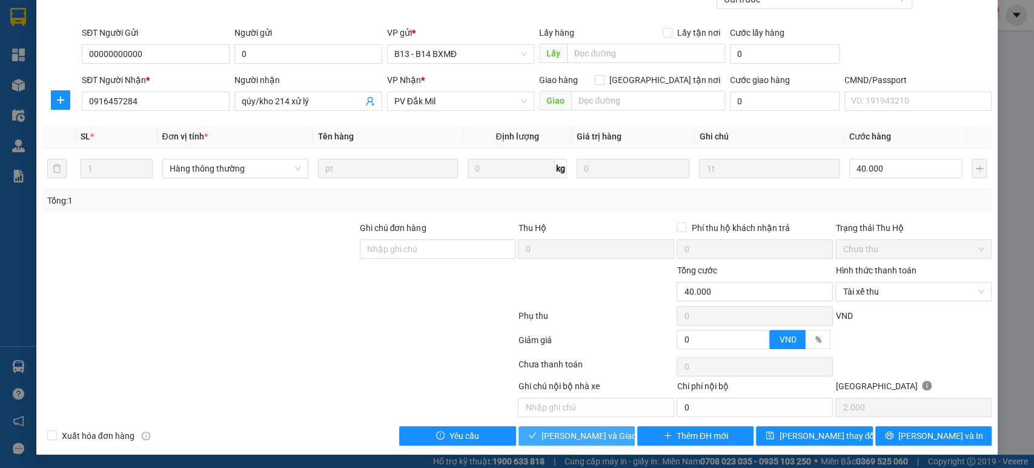
click at [610, 434] on button "Lưu và Giao hàng" at bounding box center [576, 435] width 116 height 19
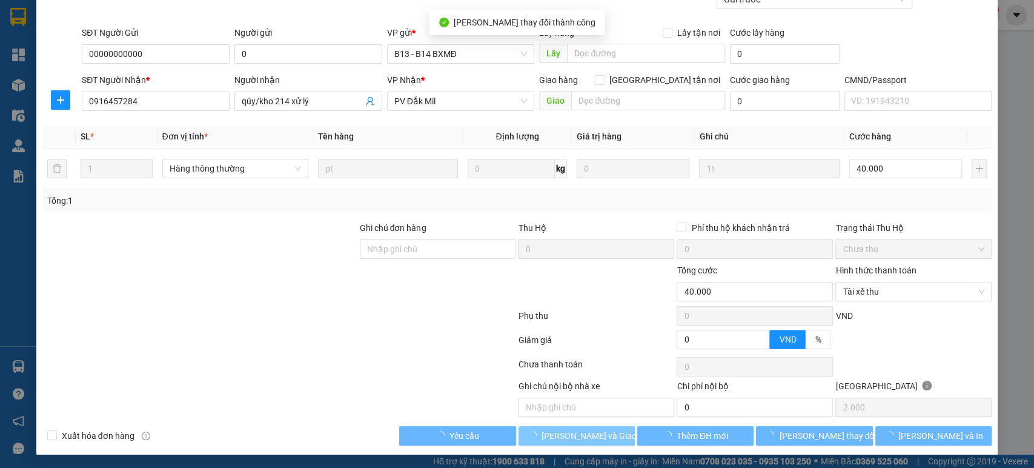
scroll to position [0, 0]
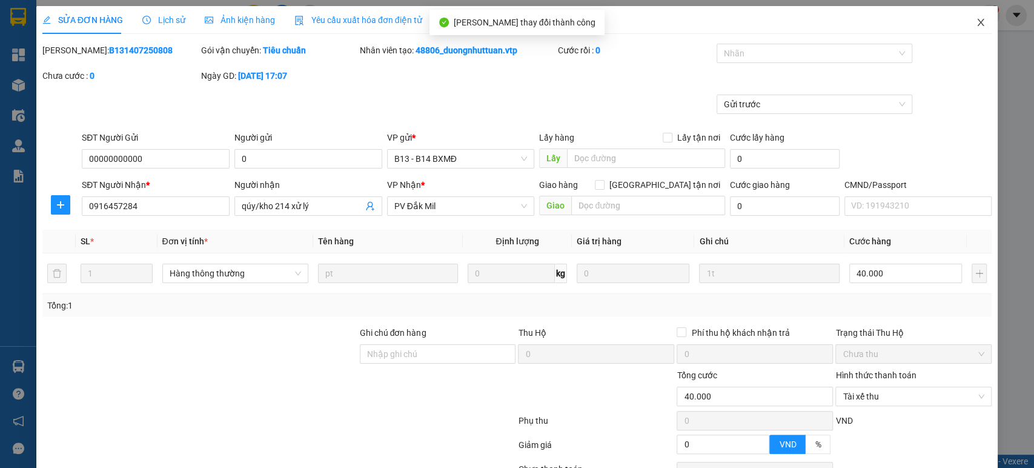
click at [979, 23] on span "Close" at bounding box center [981, 23] width 34 height 34
click at [976, 26] on icon "close" at bounding box center [981, 23] width 10 height 10
